Goal: Check status

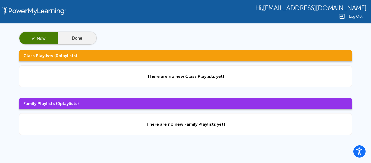
click at [80, 43] on button "Done" at bounding box center [77, 38] width 39 height 13
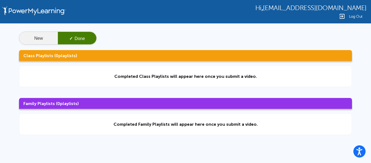
click at [55, 41] on button "New" at bounding box center [38, 38] width 39 height 13
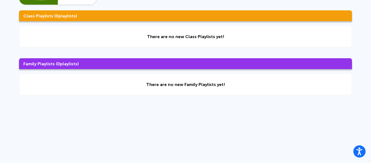
scroll to position [41, 0]
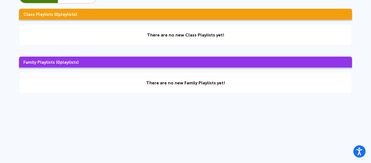
click at [116, 39] on div "There are no new Class Playlists yet!" at bounding box center [185, 35] width 333 height 22
click at [166, 88] on div "There are no new Family Playlists yet!" at bounding box center [185, 83] width 333 height 22
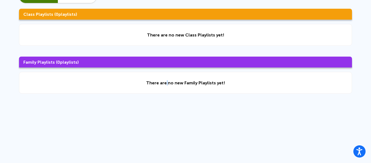
click at [166, 88] on div "There are no new Family Playlists yet!" at bounding box center [185, 83] width 333 height 22
